Goal: Information Seeking & Learning: Check status

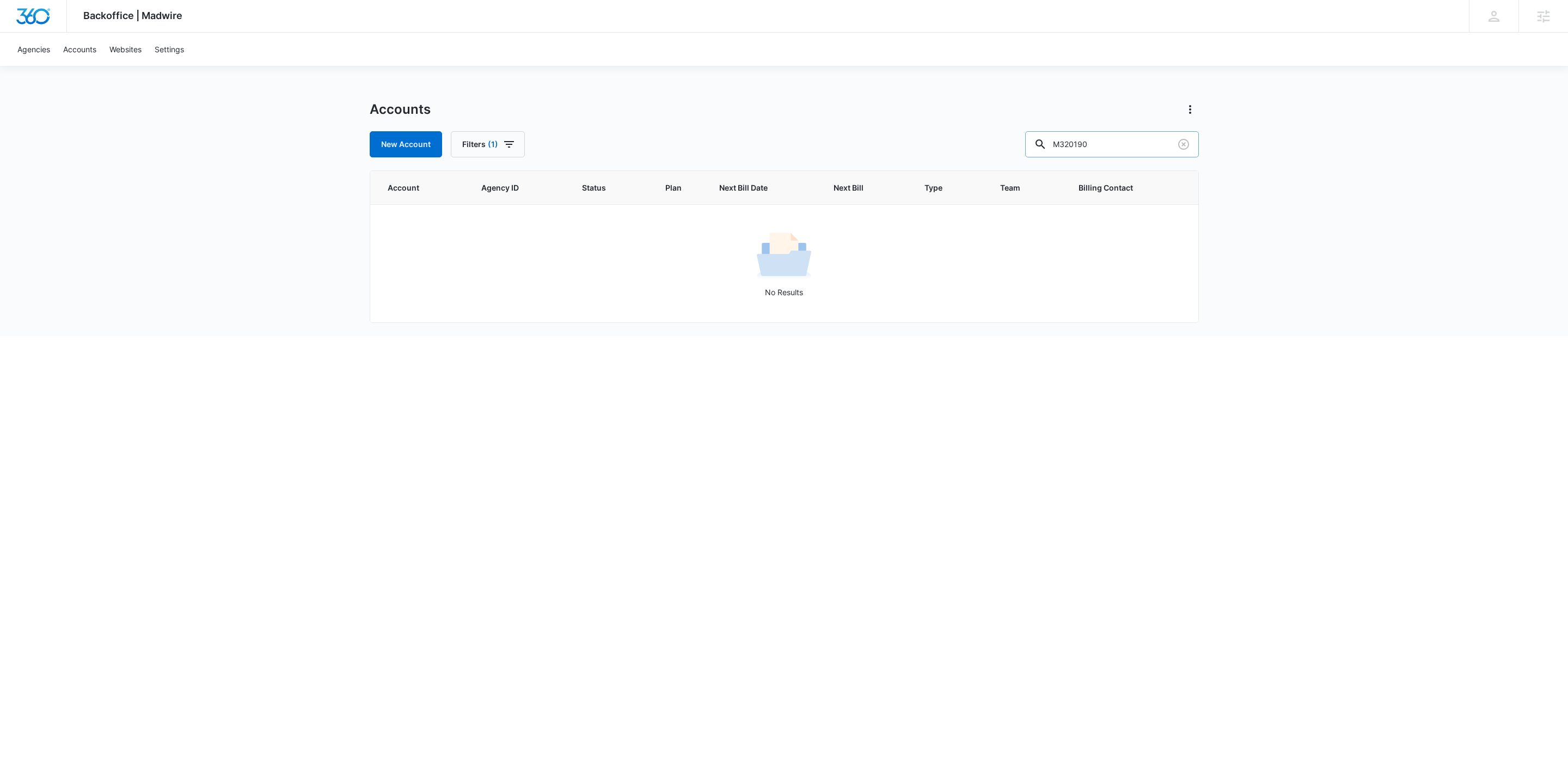
click at [1125, 149] on input "M320190" at bounding box center [1111, 144] width 173 height 26
paste input "58547"
type input "M58547"
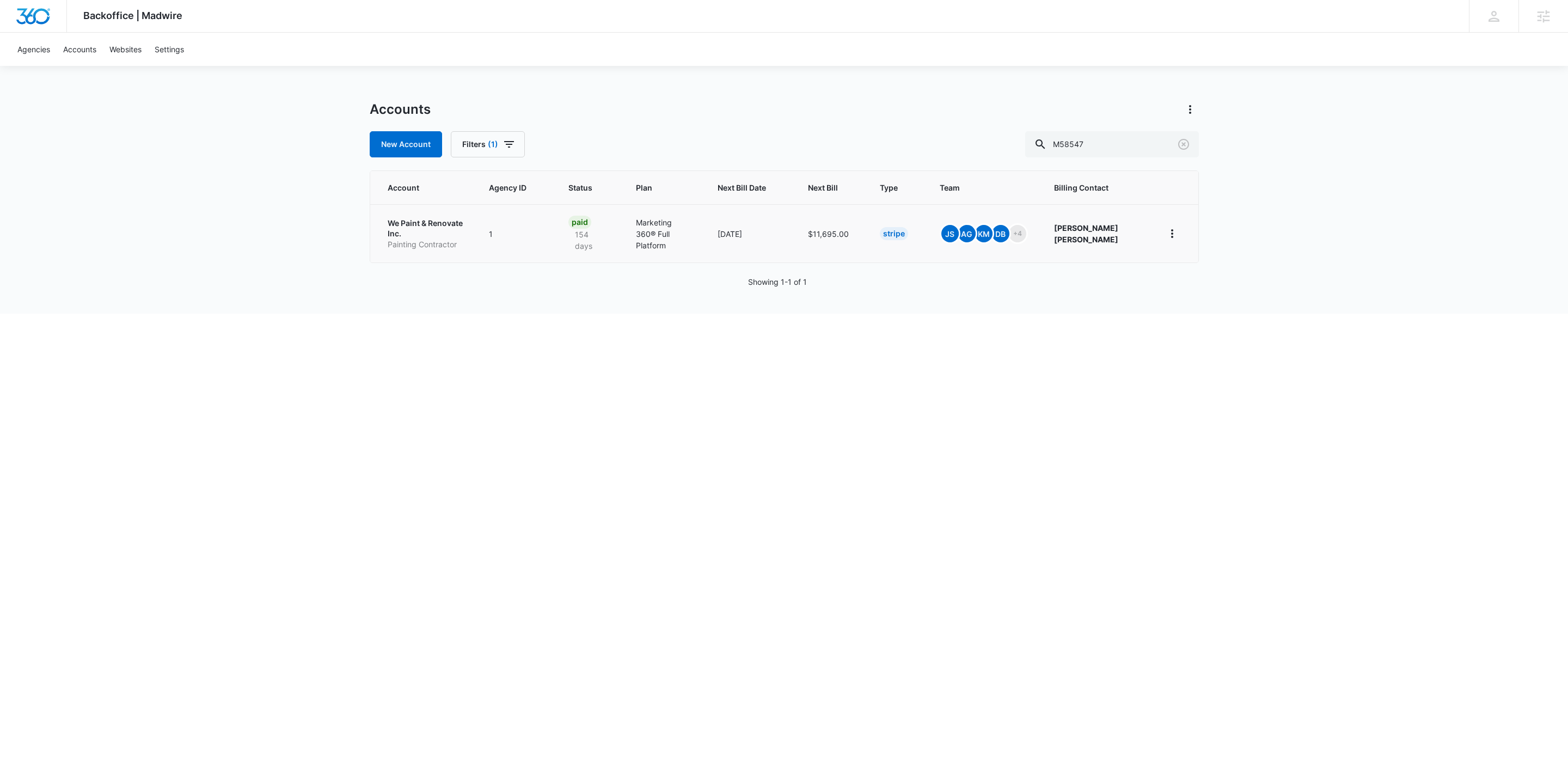
click at [399, 233] on p "We Paint & Renovate Inc." at bounding box center [425, 228] width 75 height 21
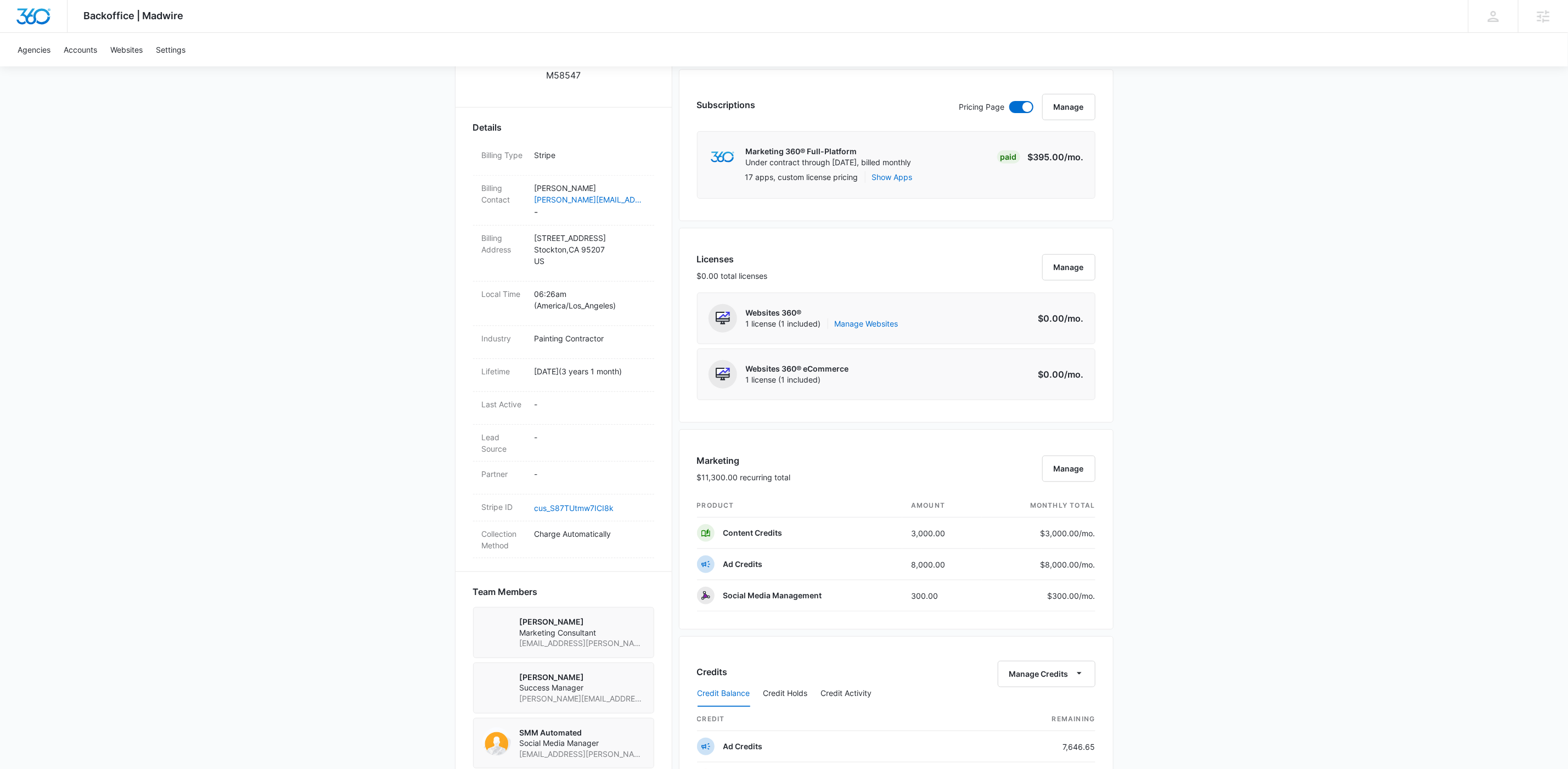
scroll to position [473, 0]
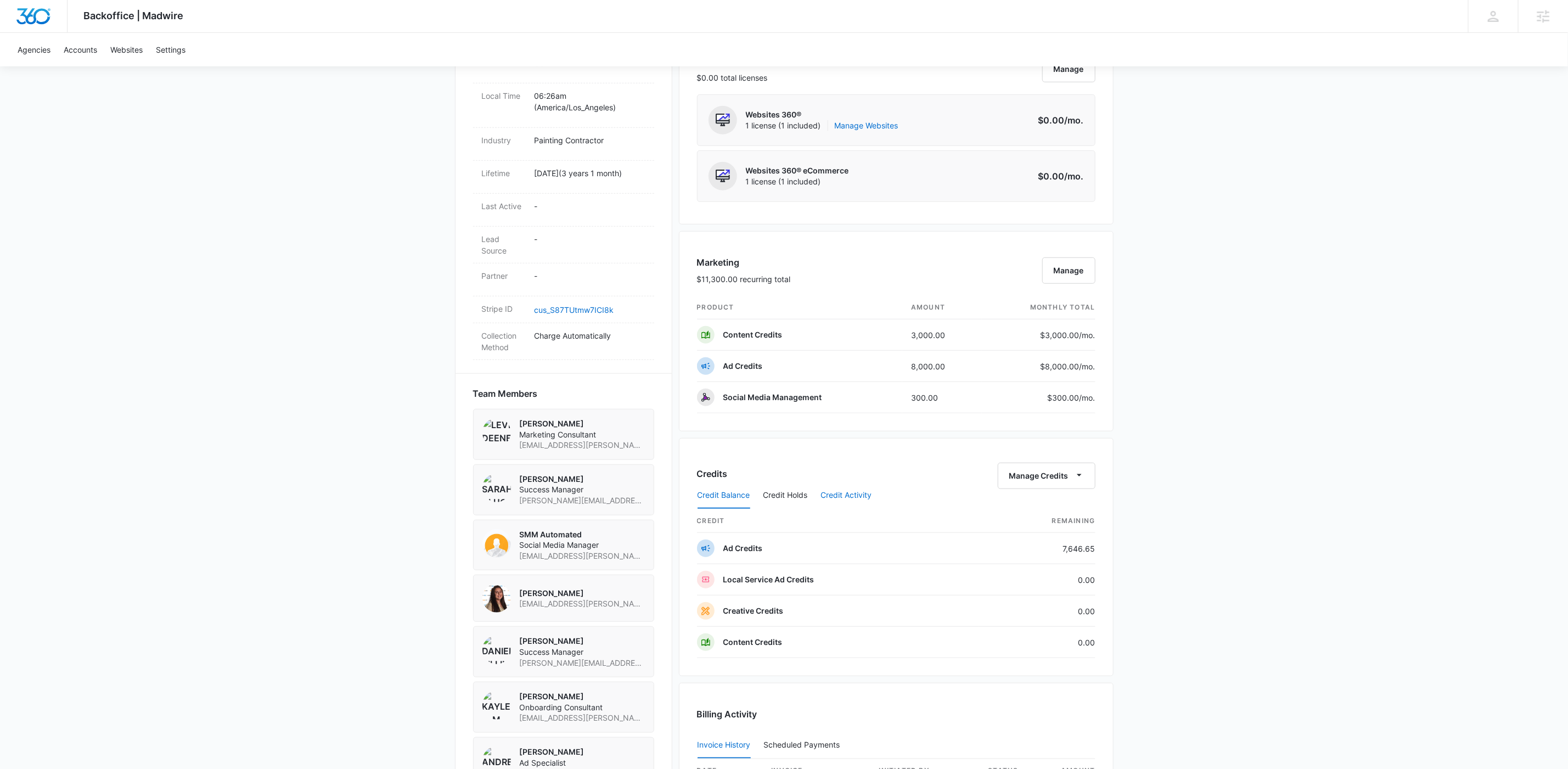
click at [850, 495] on button "Credit Activity" at bounding box center [846, 495] width 51 height 26
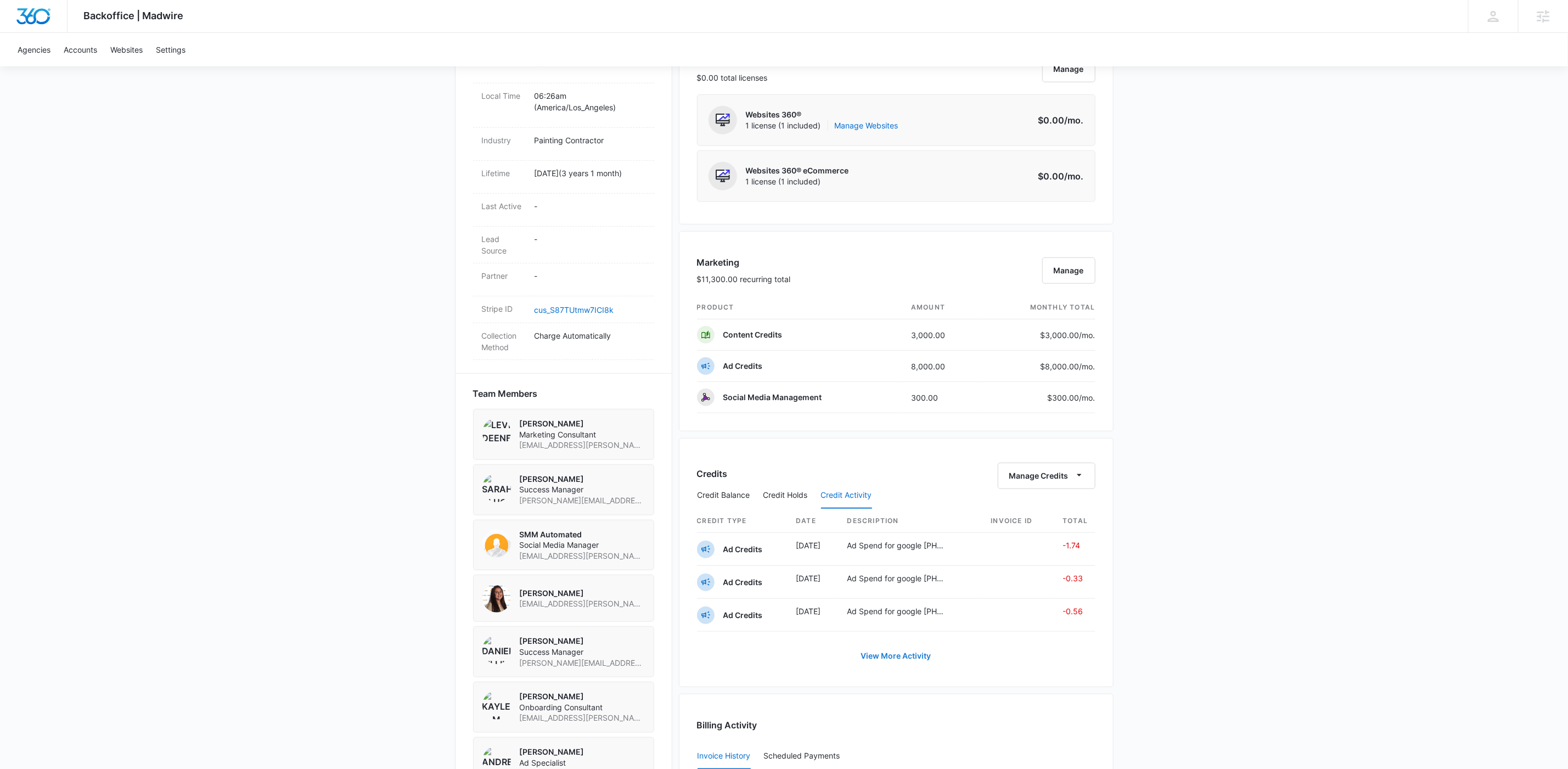
click at [866, 663] on link "View More Activity" at bounding box center [896, 655] width 92 height 26
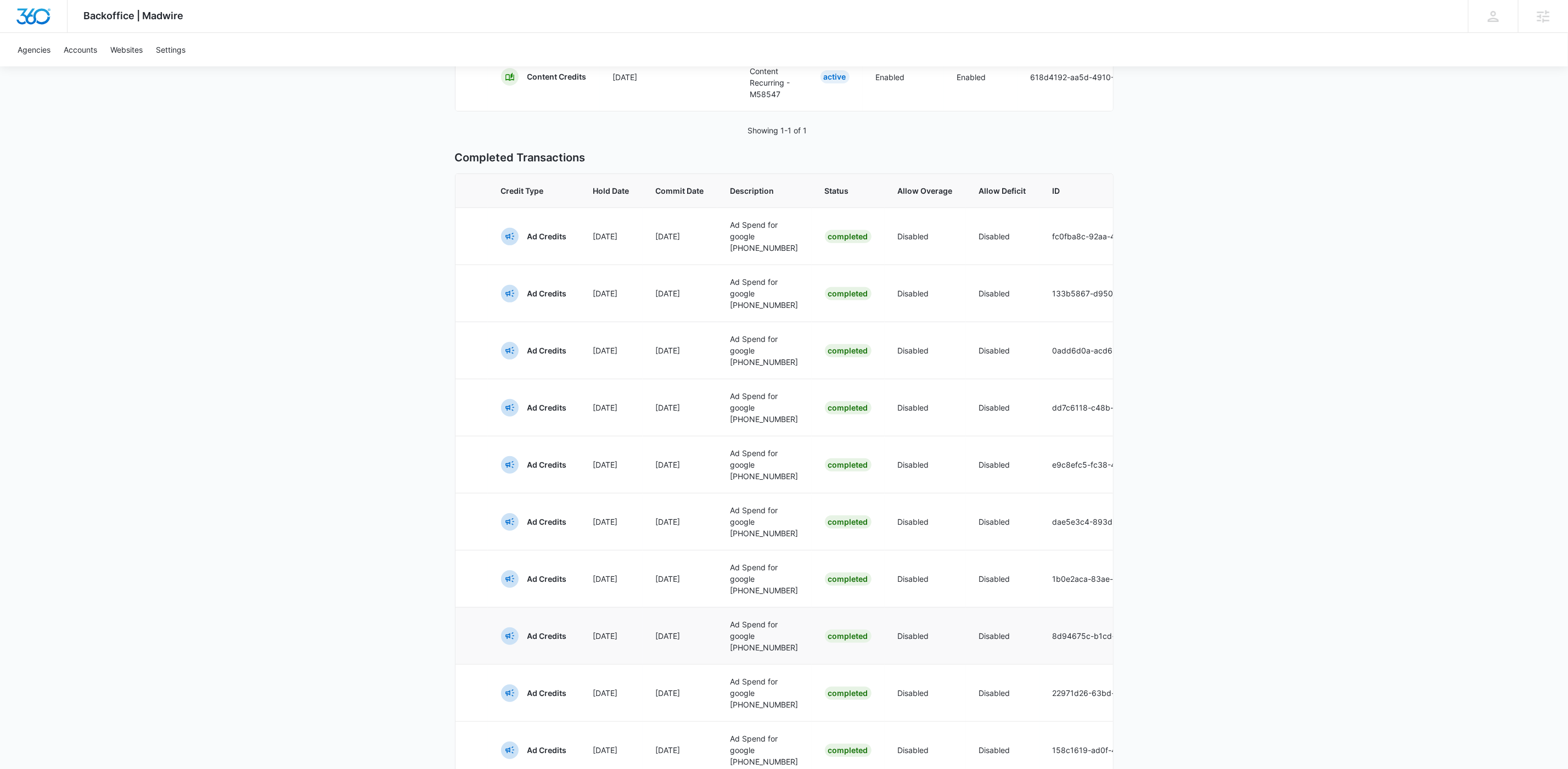
scroll to position [427, 0]
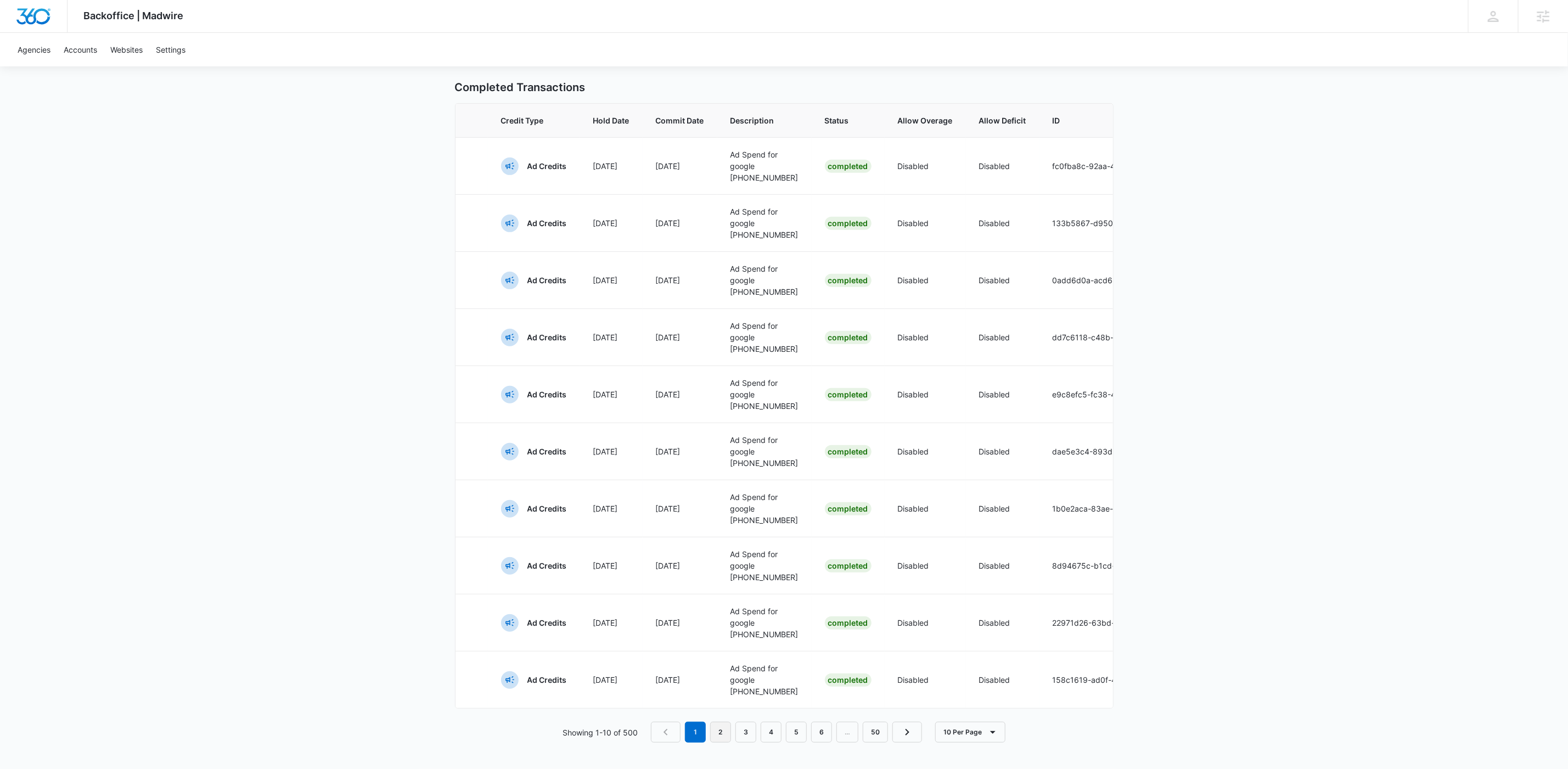
click at [715, 737] on link "2" at bounding box center [720, 732] width 21 height 21
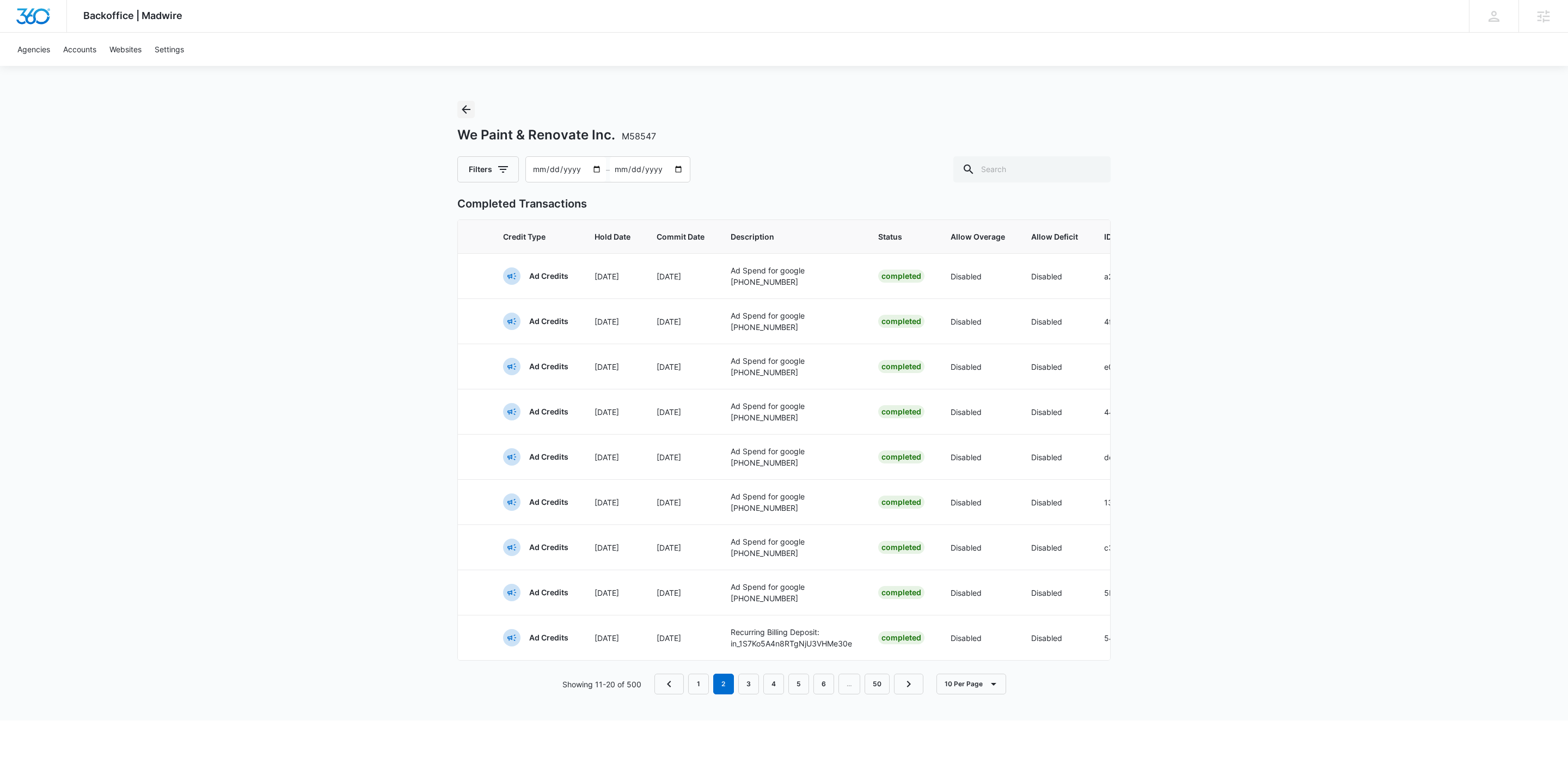
click at [472, 110] on icon "Back" at bounding box center [466, 109] width 13 height 13
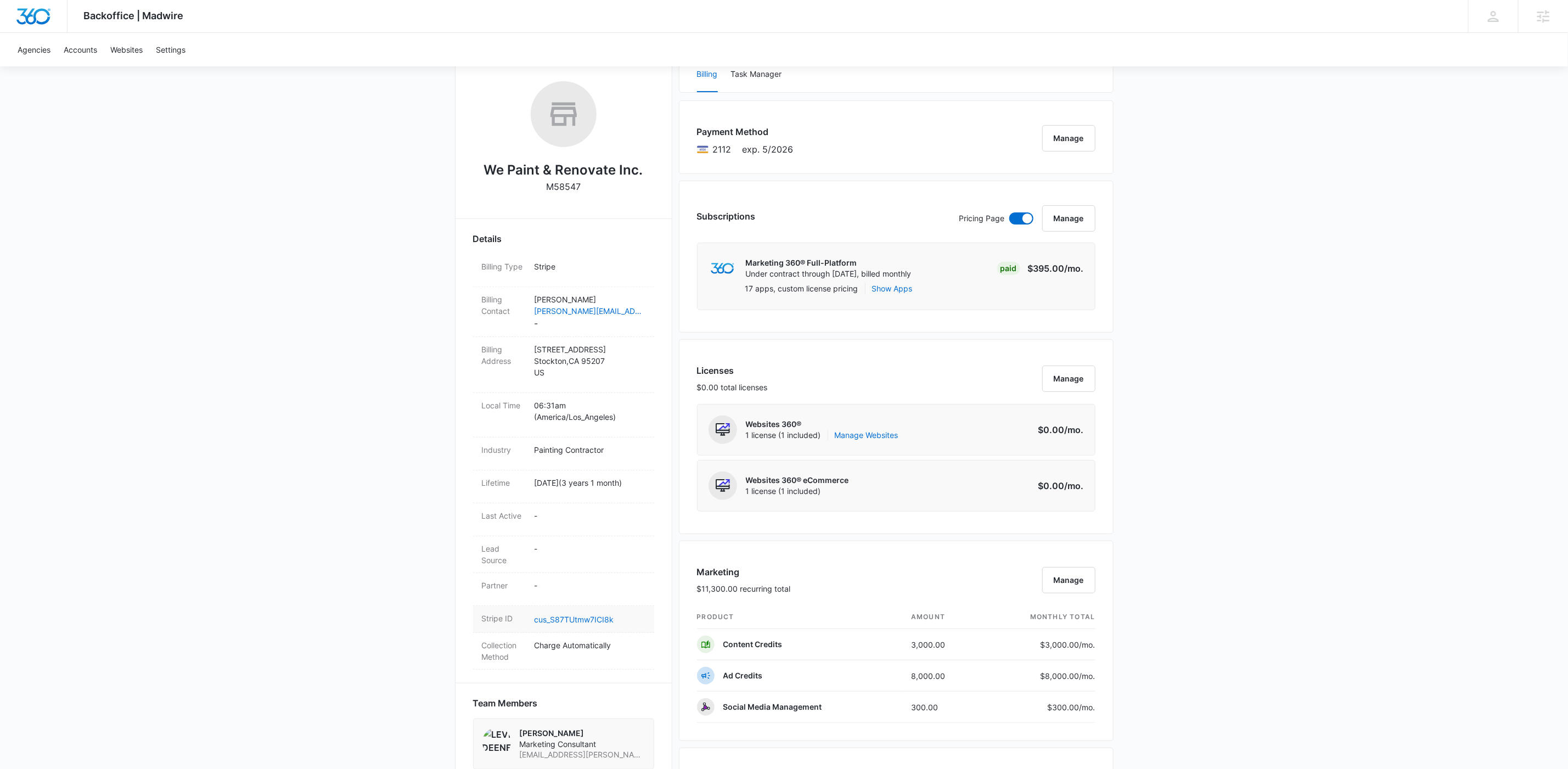
scroll to position [164, 0]
click at [580, 617] on link "cus_S87TUtmw7ICI8k" at bounding box center [574, 618] width 80 height 9
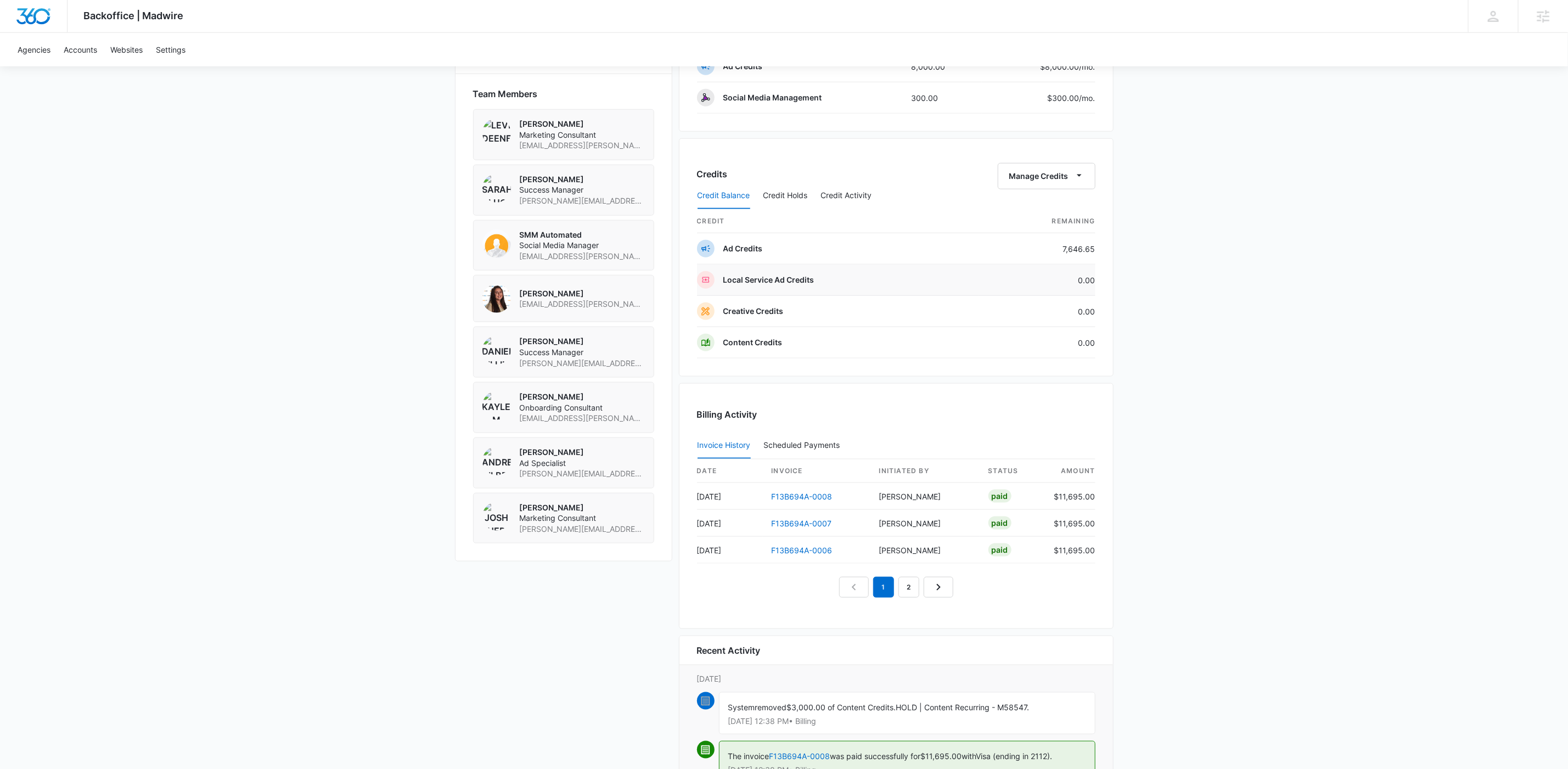
scroll to position [700, 0]
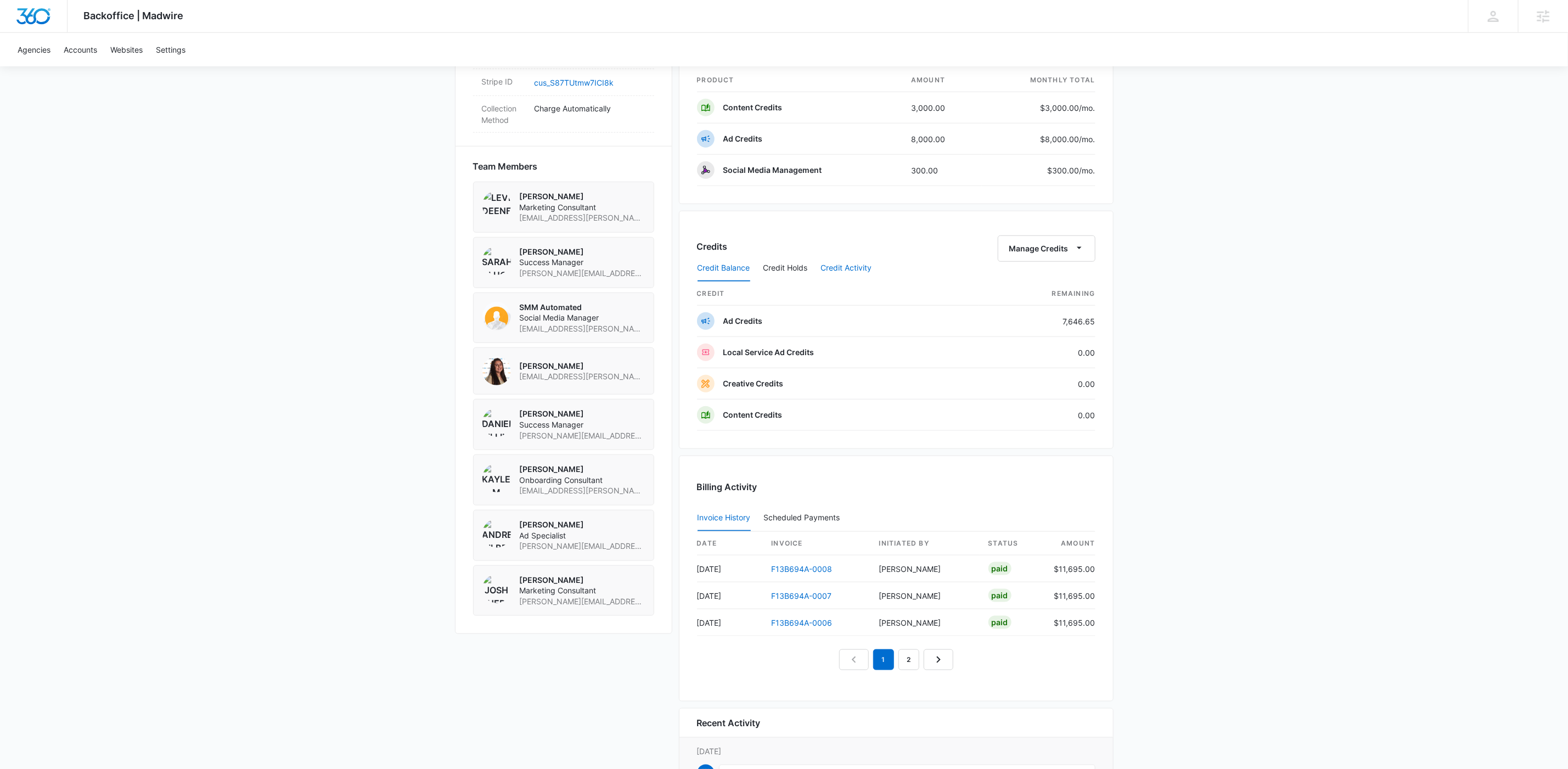
click at [841, 282] on button "Credit Activity" at bounding box center [846, 268] width 51 height 26
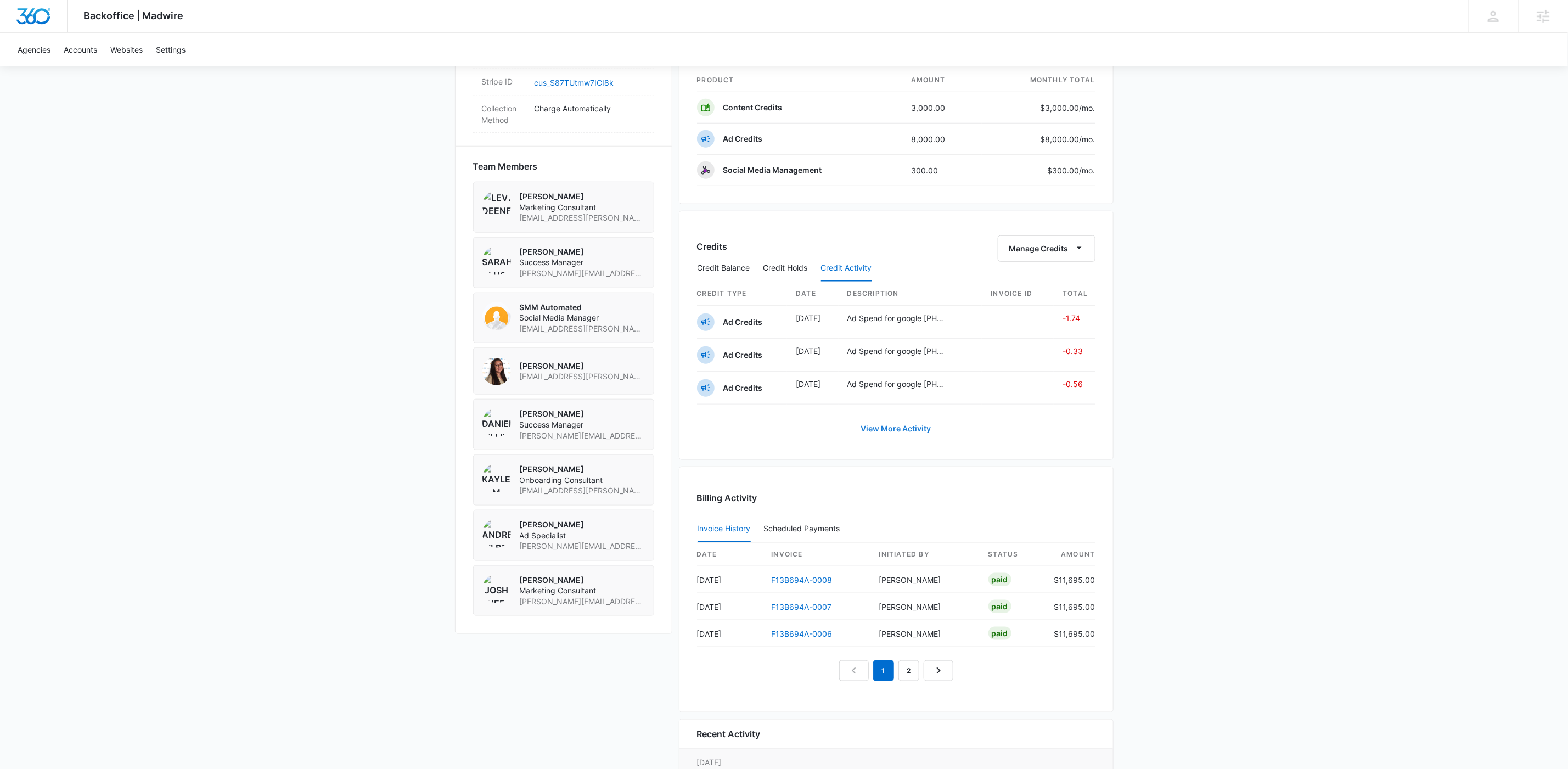
click at [906, 435] on link "View More Activity" at bounding box center [896, 428] width 92 height 26
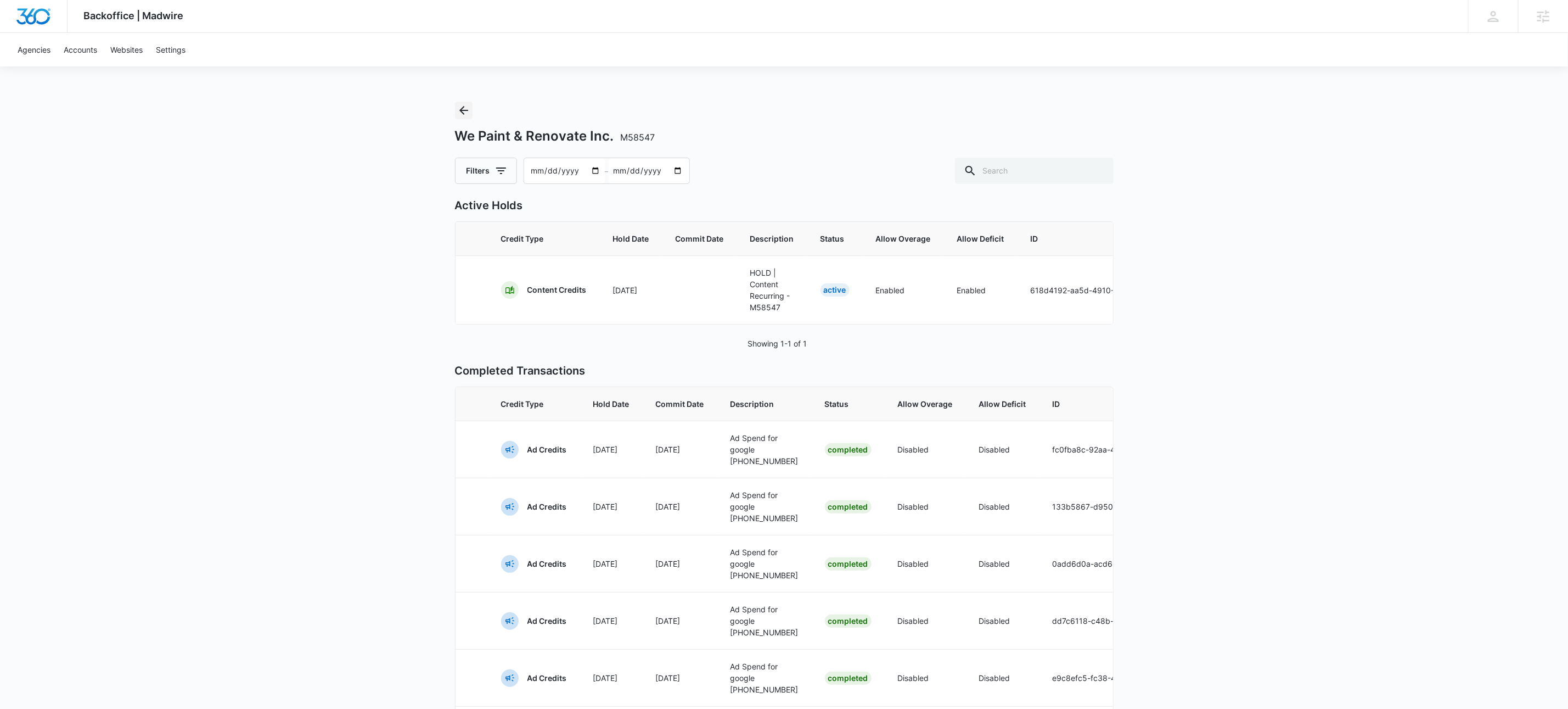
click at [463, 112] on icon "Back" at bounding box center [463, 110] width 13 height 13
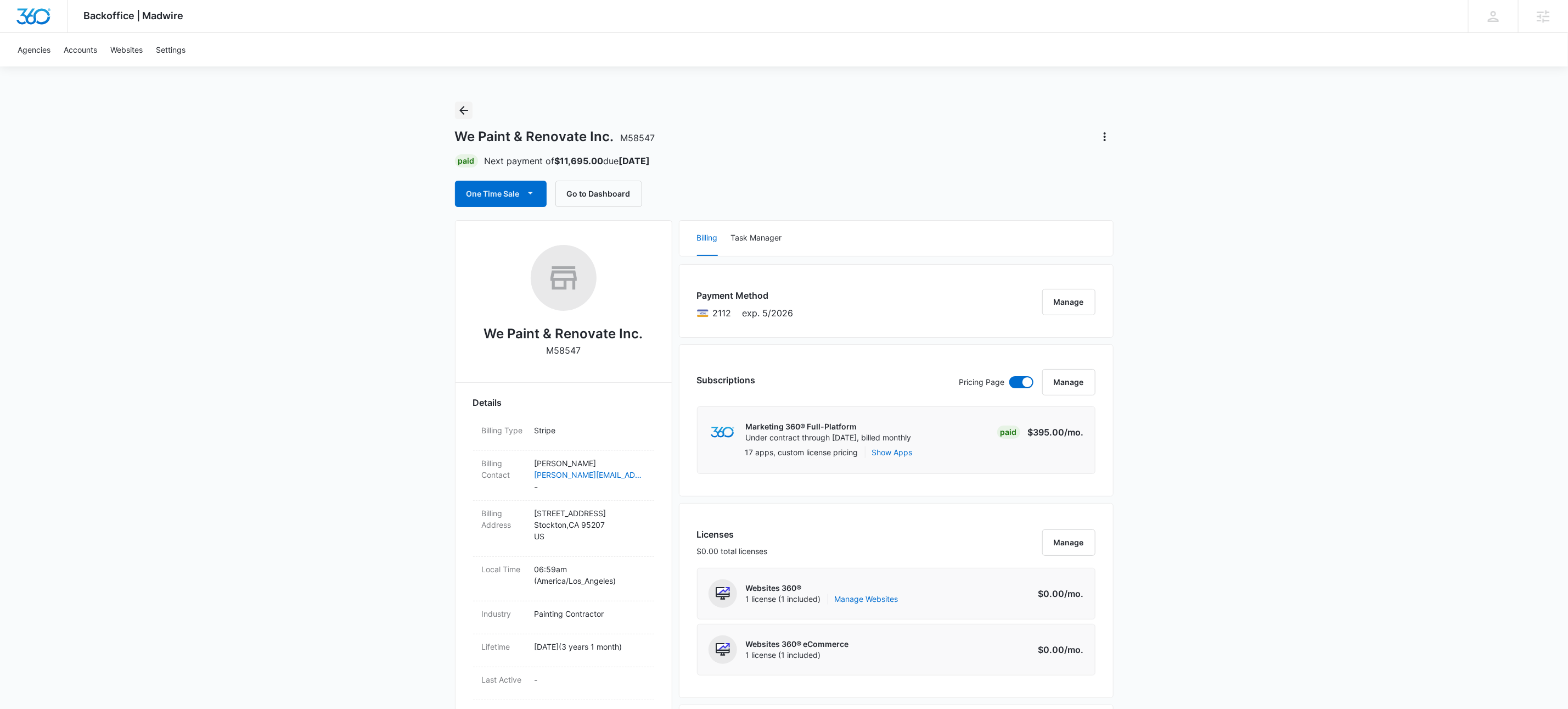
click at [462, 112] on icon "Back" at bounding box center [464, 110] width 9 height 9
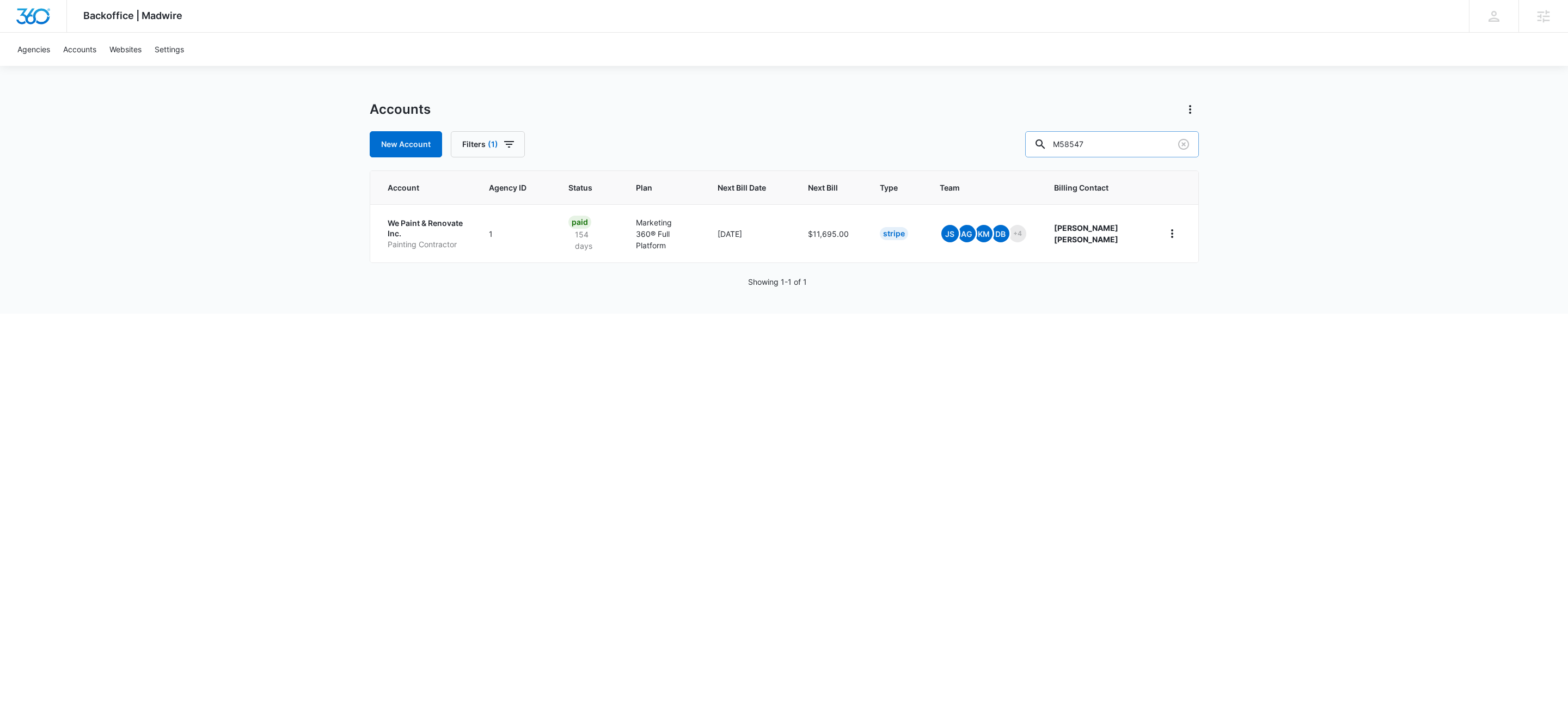
click at [1138, 143] on input "M58547" at bounding box center [1111, 144] width 173 height 26
type input "m25553"
click at [415, 235] on p "Dorado Surfaces" at bounding box center [415, 228] width 54 height 21
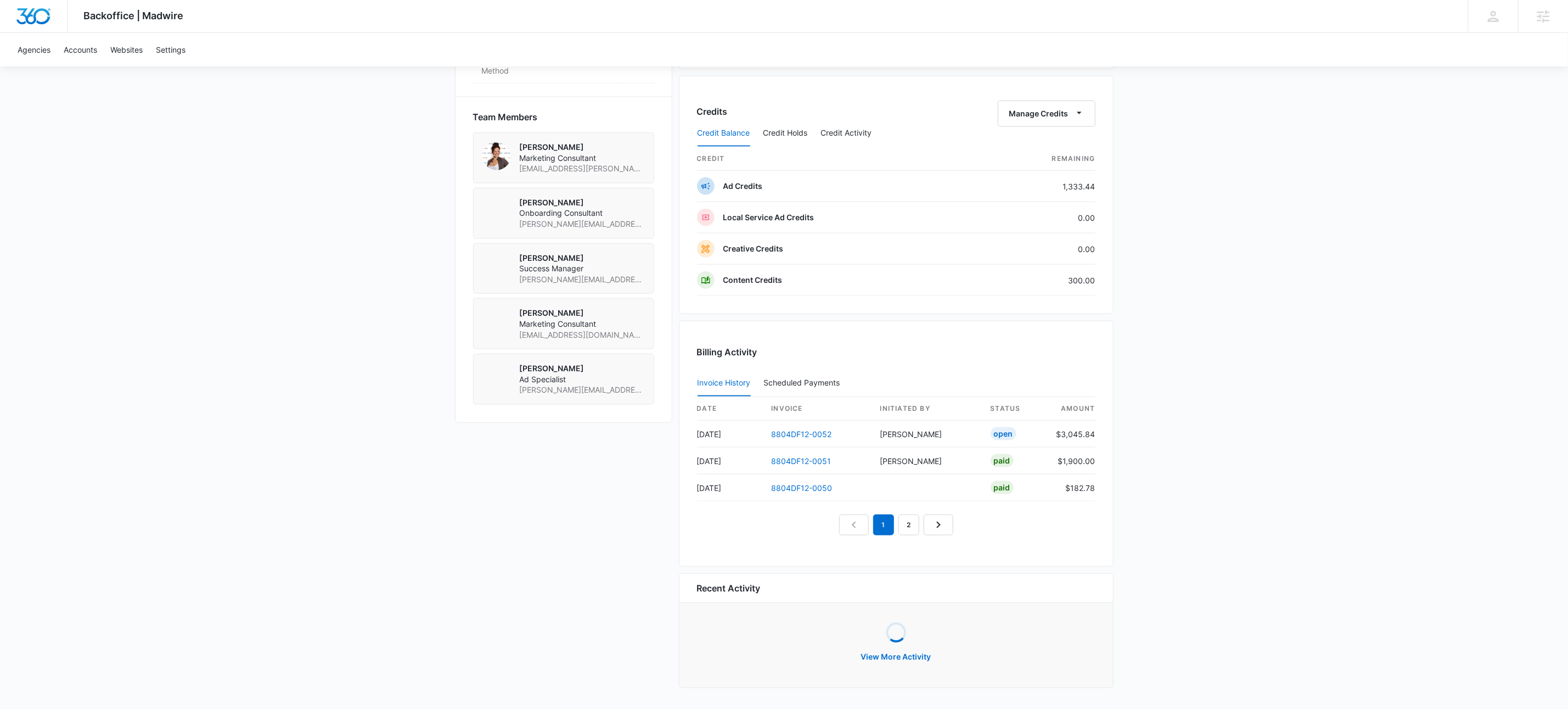
scroll to position [778, 0]
click at [788, 434] on link "8804DF12-0052" at bounding box center [802, 436] width 60 height 9
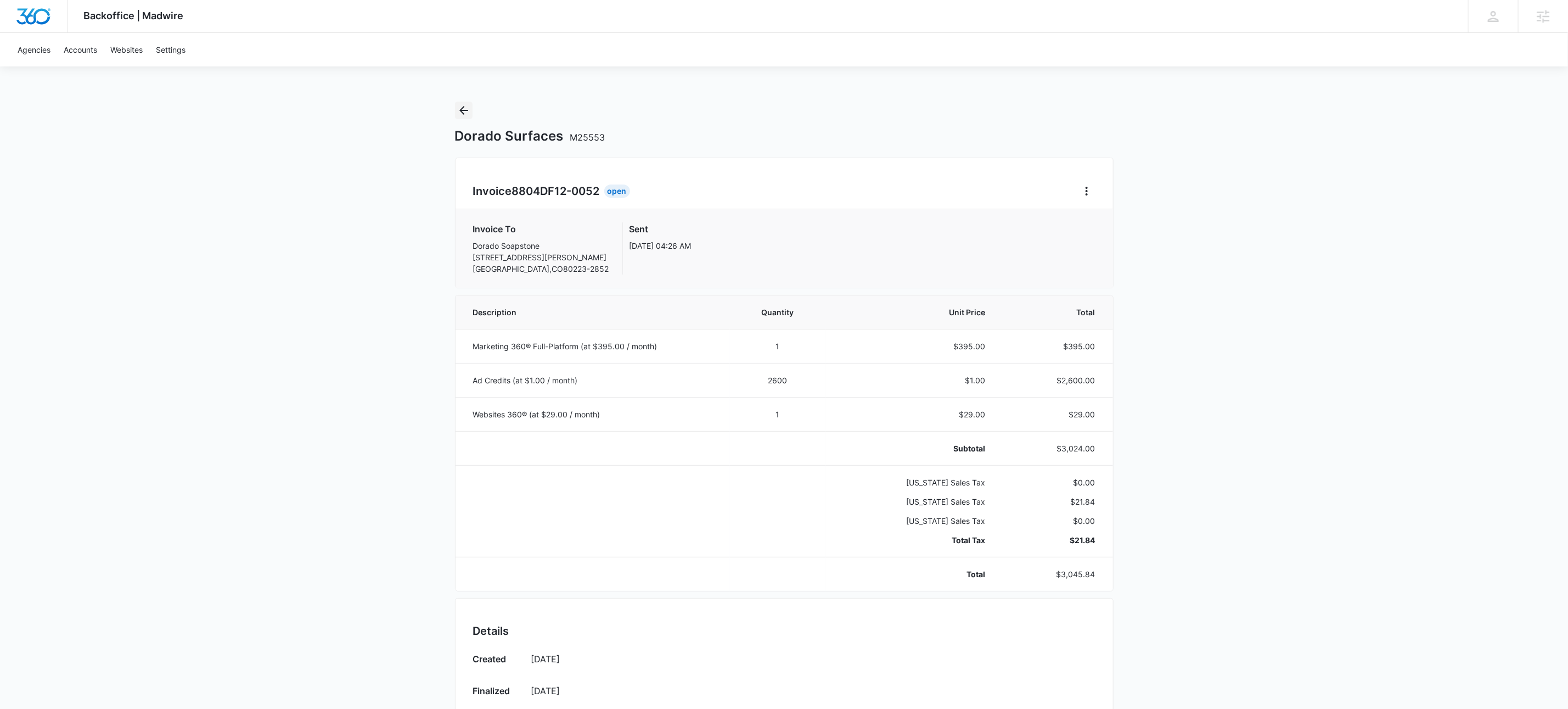
click at [463, 107] on icon "Back" at bounding box center [464, 110] width 9 height 9
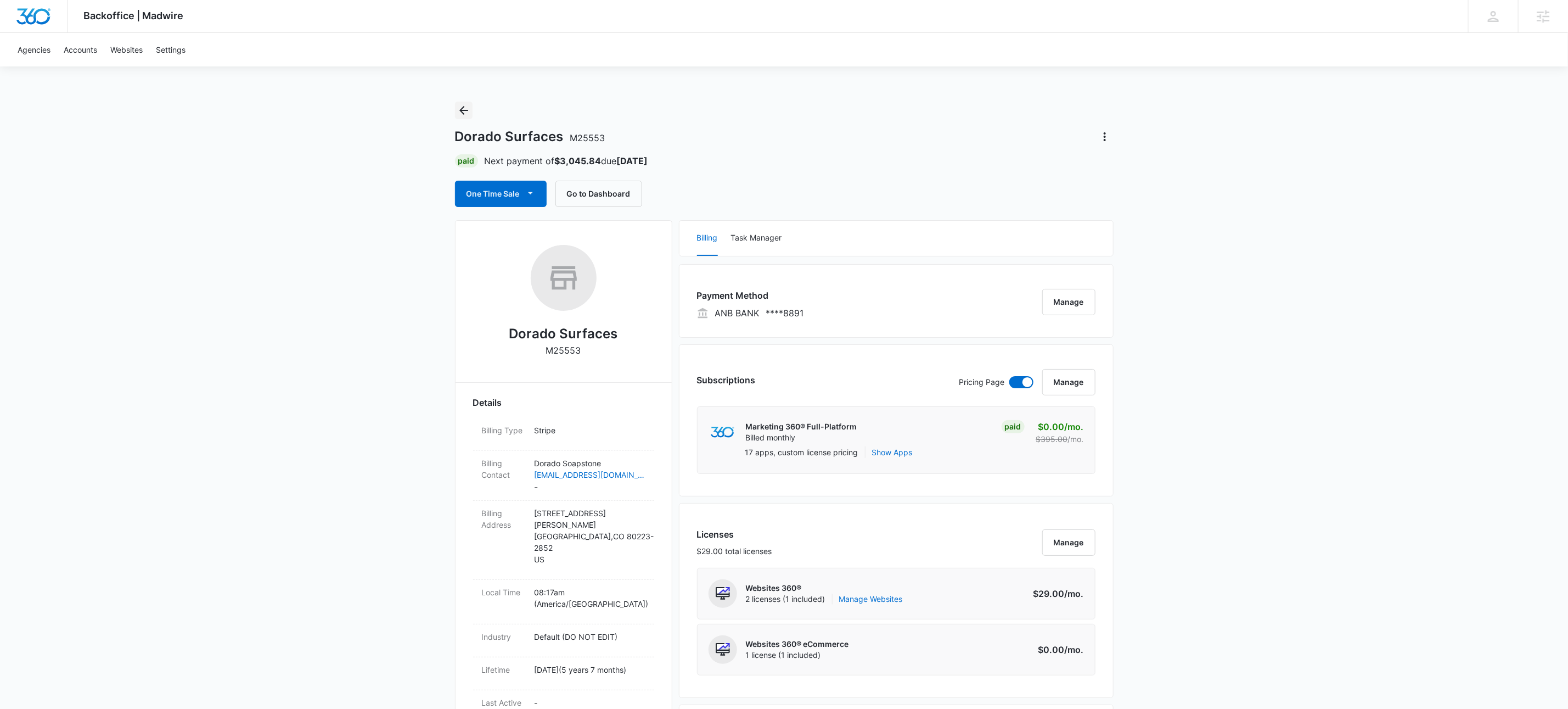
click at [463, 107] on icon "Back" at bounding box center [464, 110] width 9 height 9
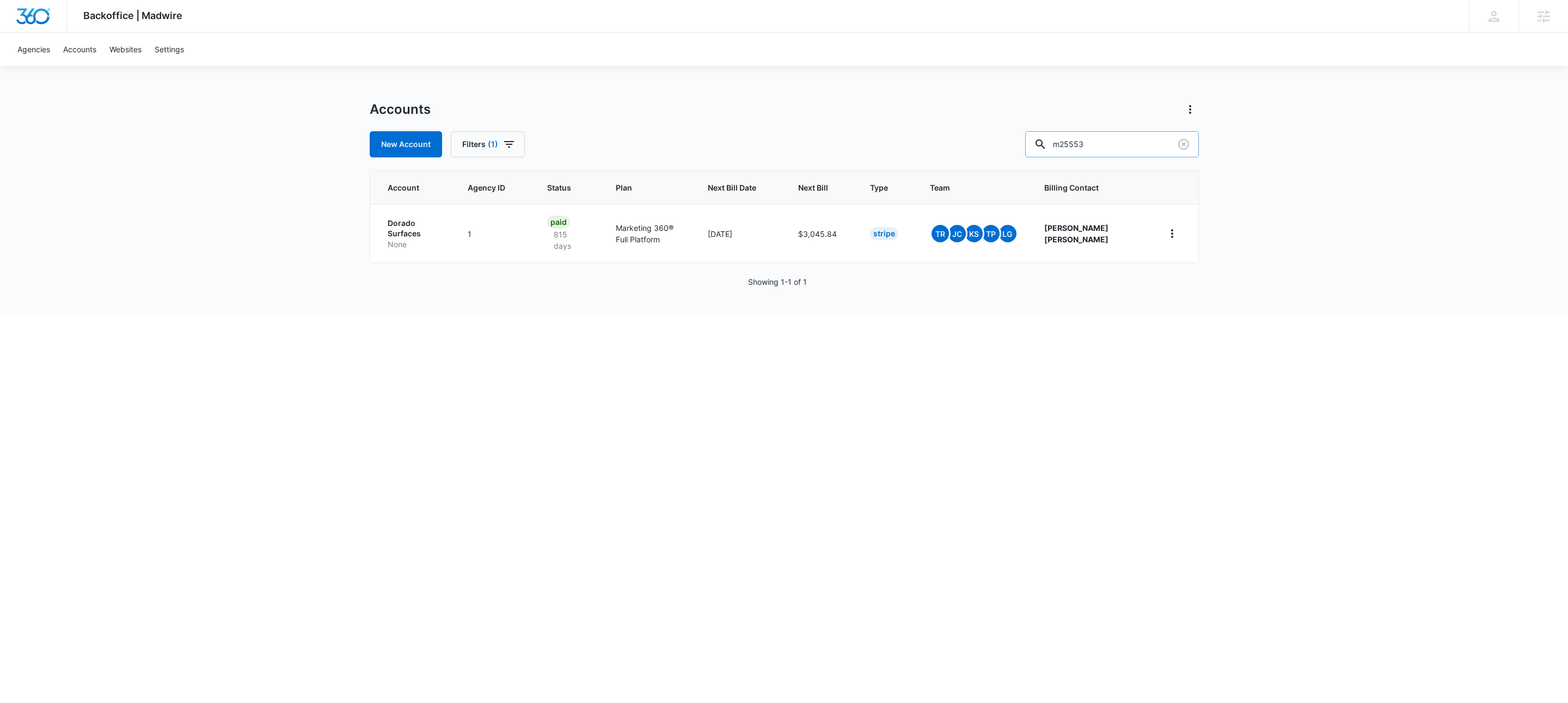
click at [1194, 135] on input "m25553" at bounding box center [1111, 144] width 173 height 26
click at [1132, 142] on input "m25553" at bounding box center [1111, 144] width 173 height 26
type input "ihome"
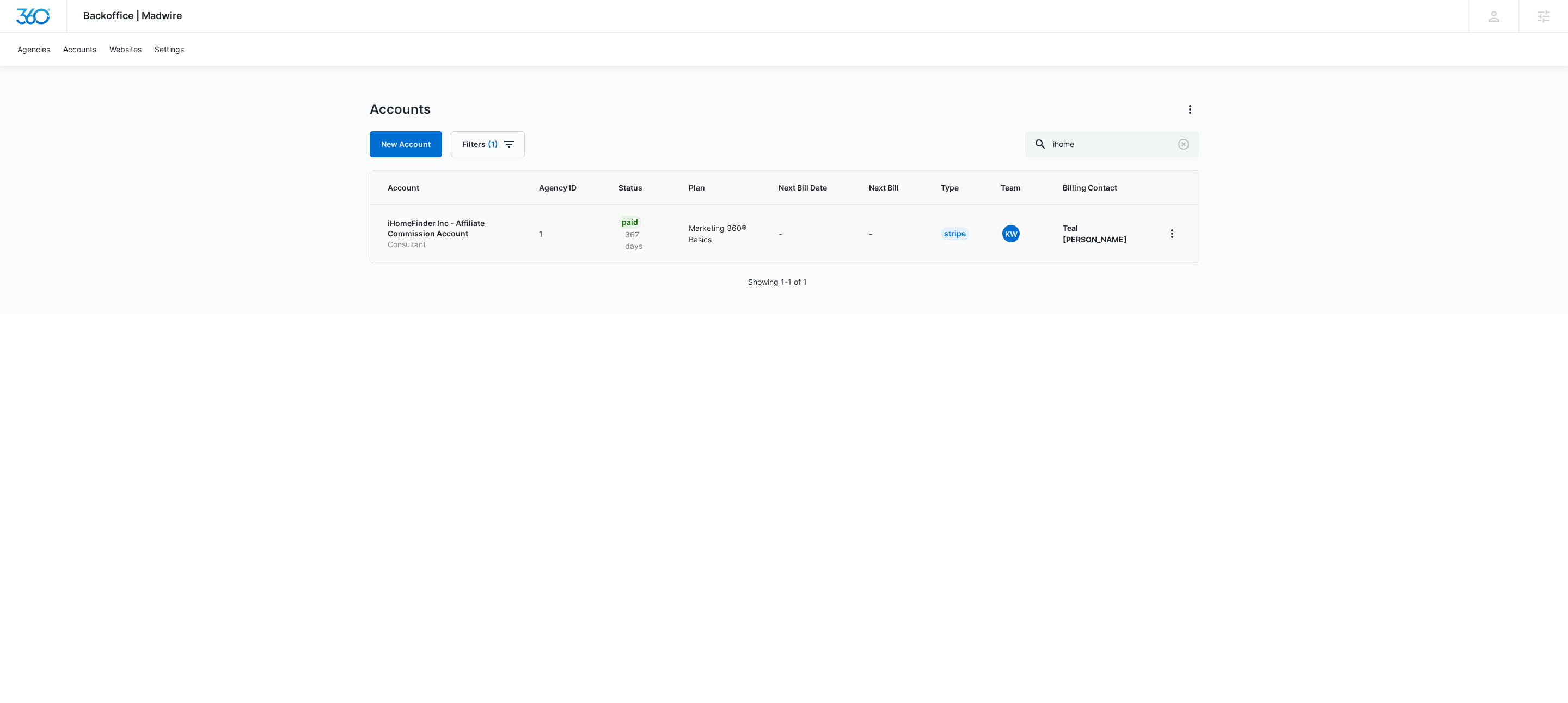
click at [416, 231] on p "iHomeFinder Inc - Affiliate Commission Account" at bounding box center [450, 228] width 126 height 21
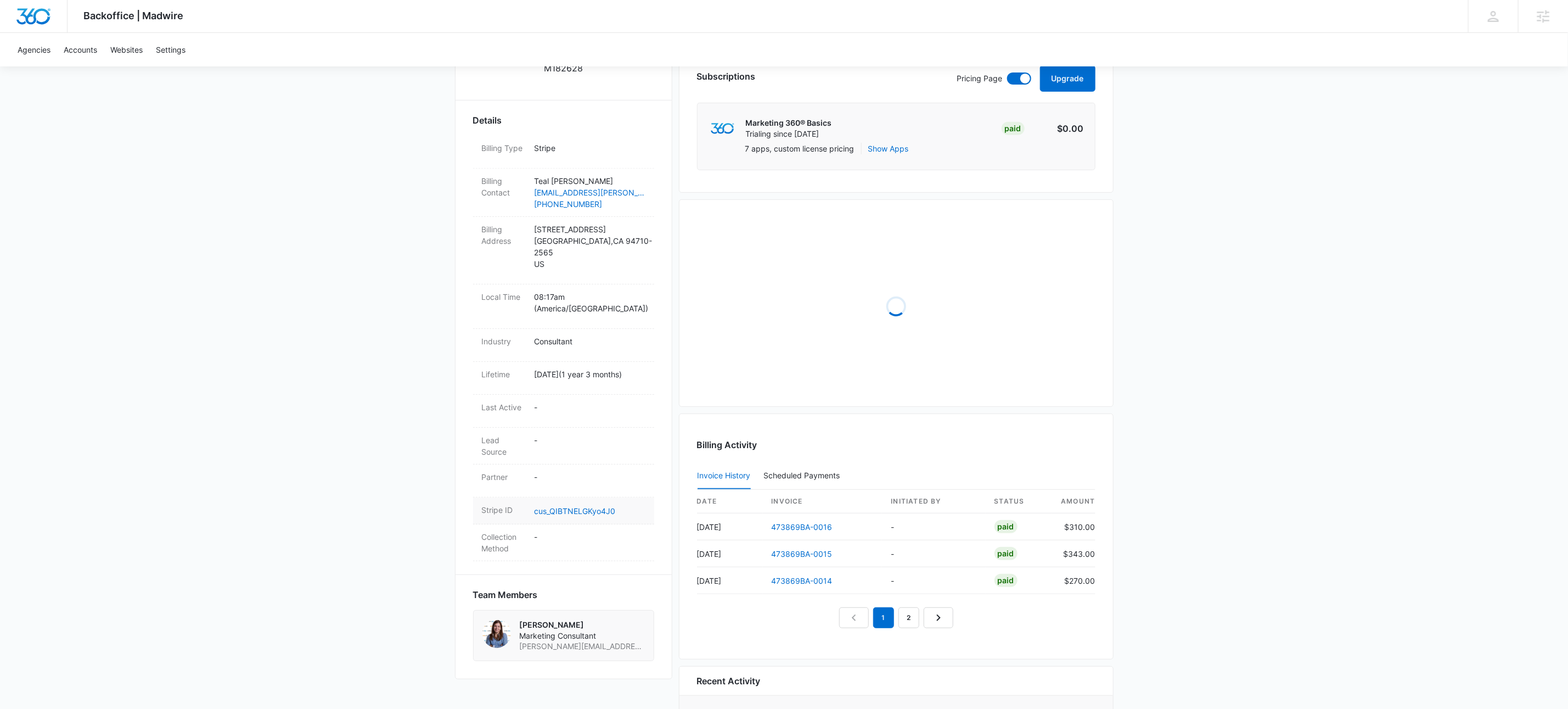
scroll to position [316, 0]
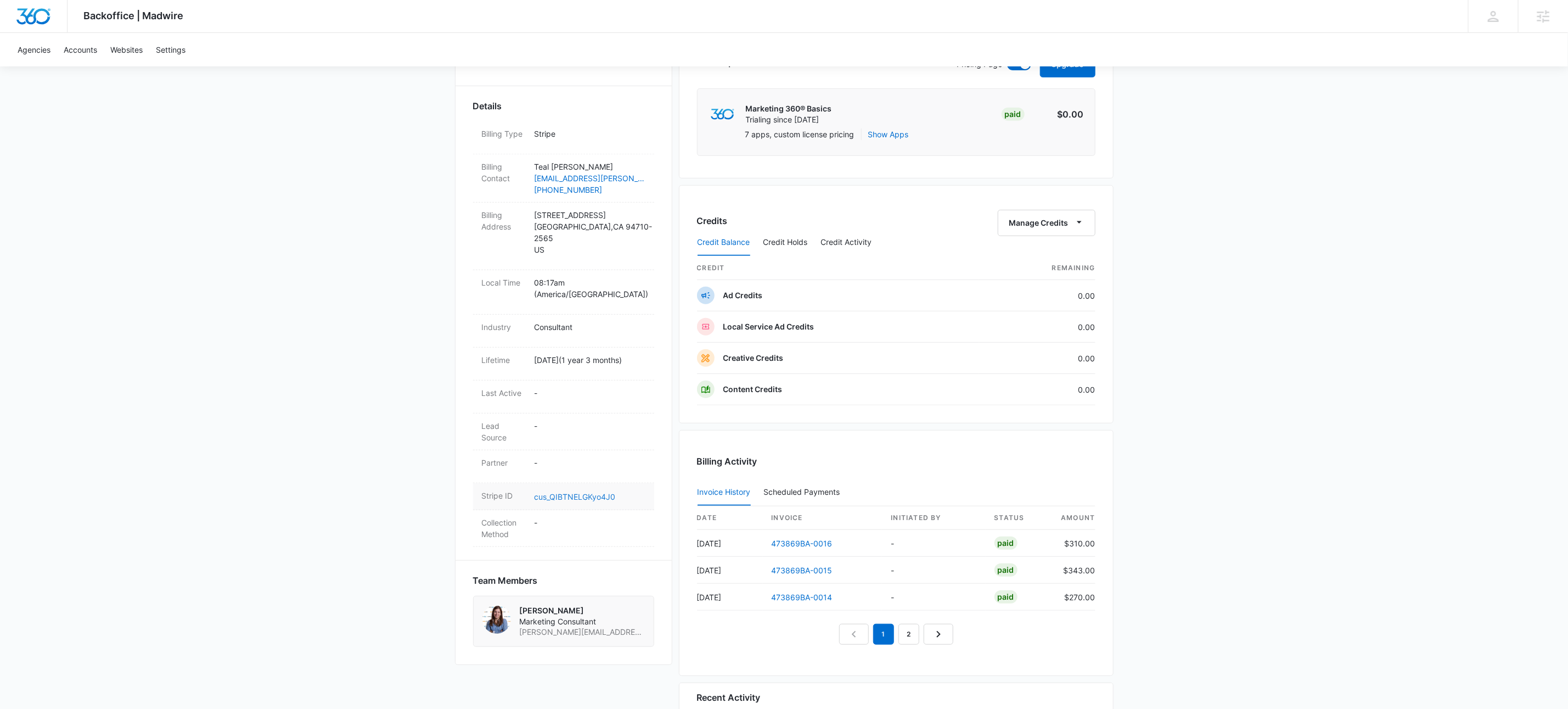
click at [564, 492] on link "cus_QIBTNELGKyo4J0" at bounding box center [575, 496] width 81 height 9
